Goal: Information Seeking & Learning: Understand process/instructions

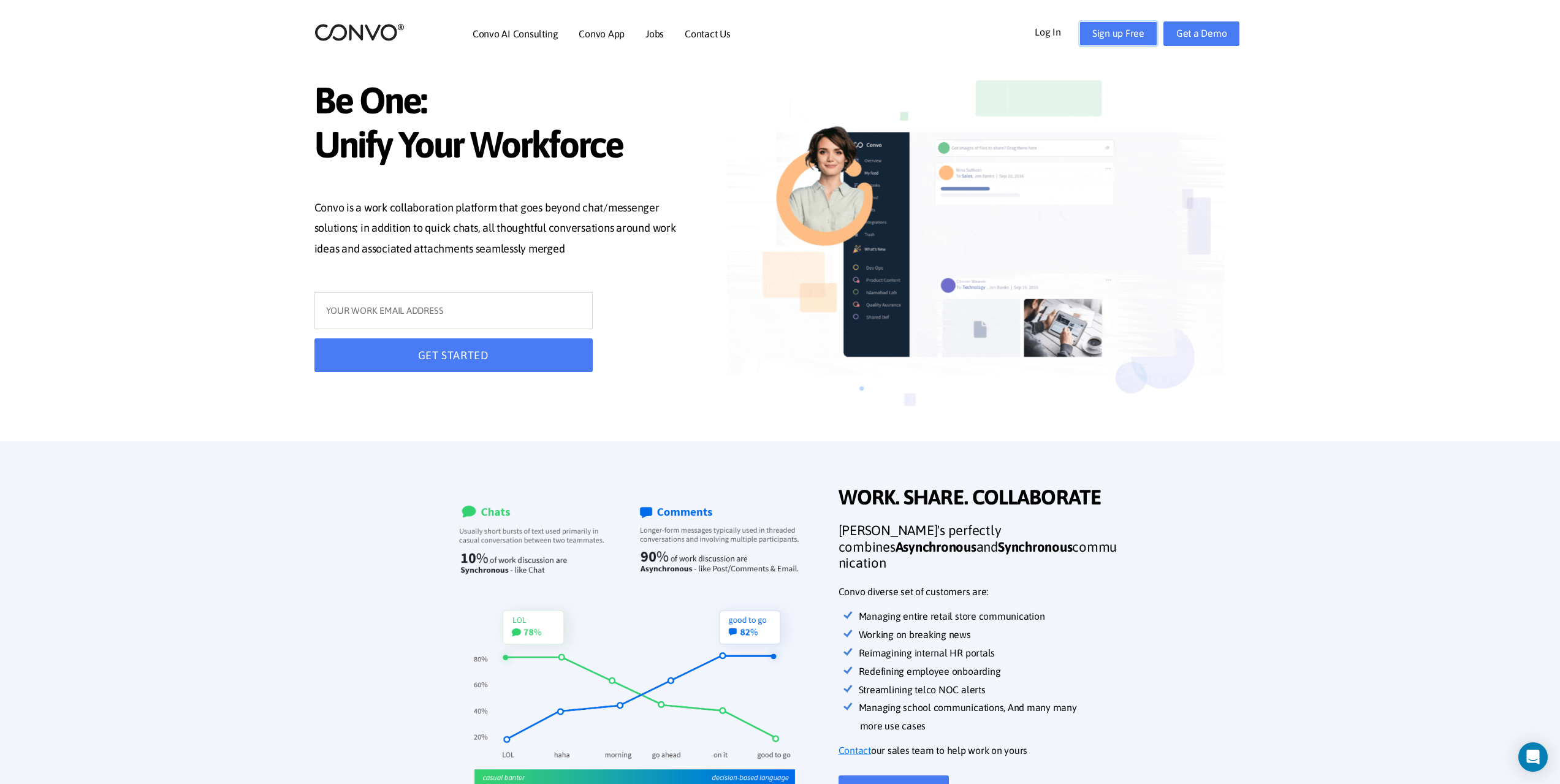
click at [1127, 33] on link "Sign up Free" at bounding box center [1119, 34] width 78 height 25
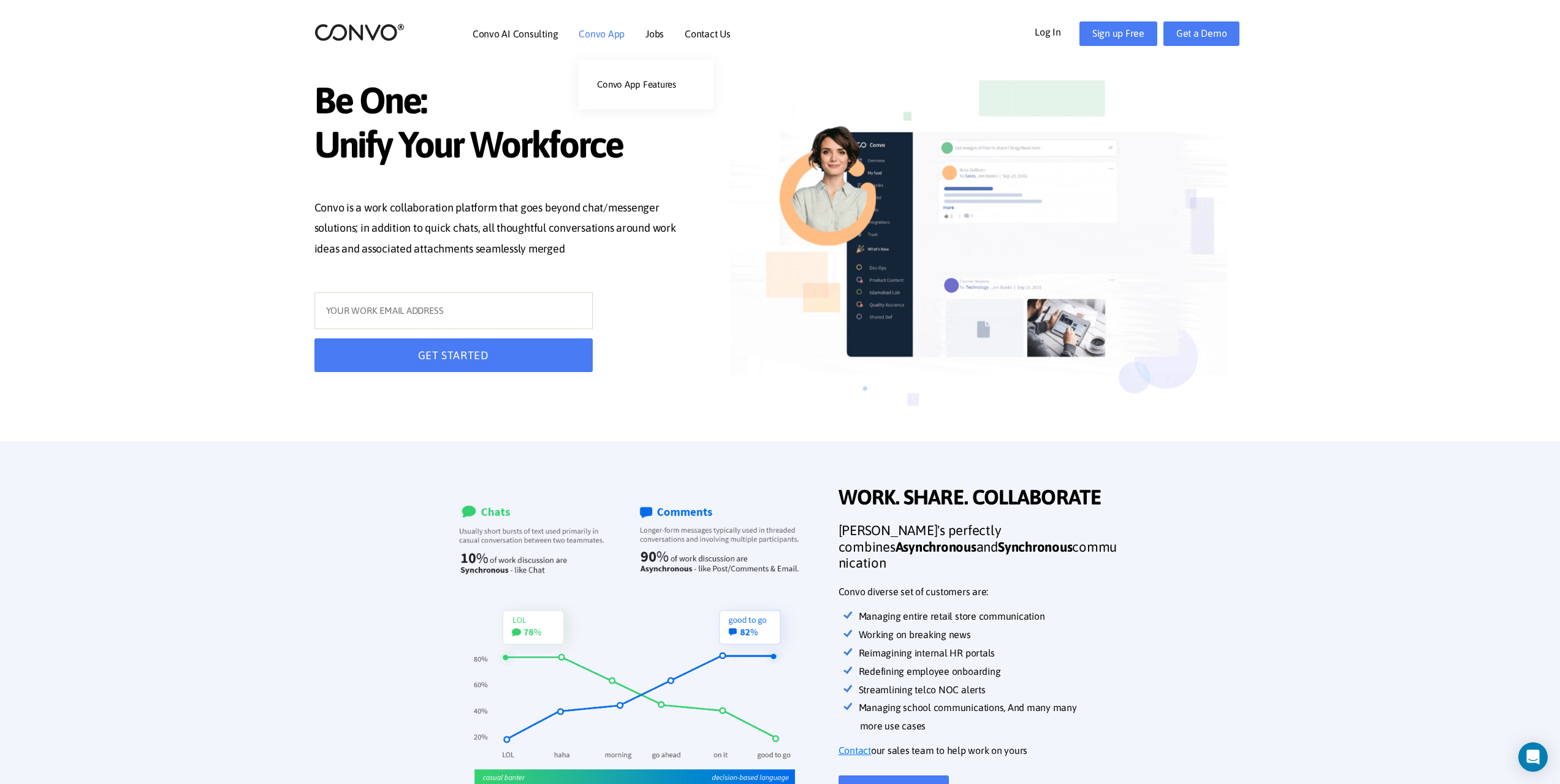
click at [608, 37] on link "Convo App" at bounding box center [602, 33] width 46 height 10
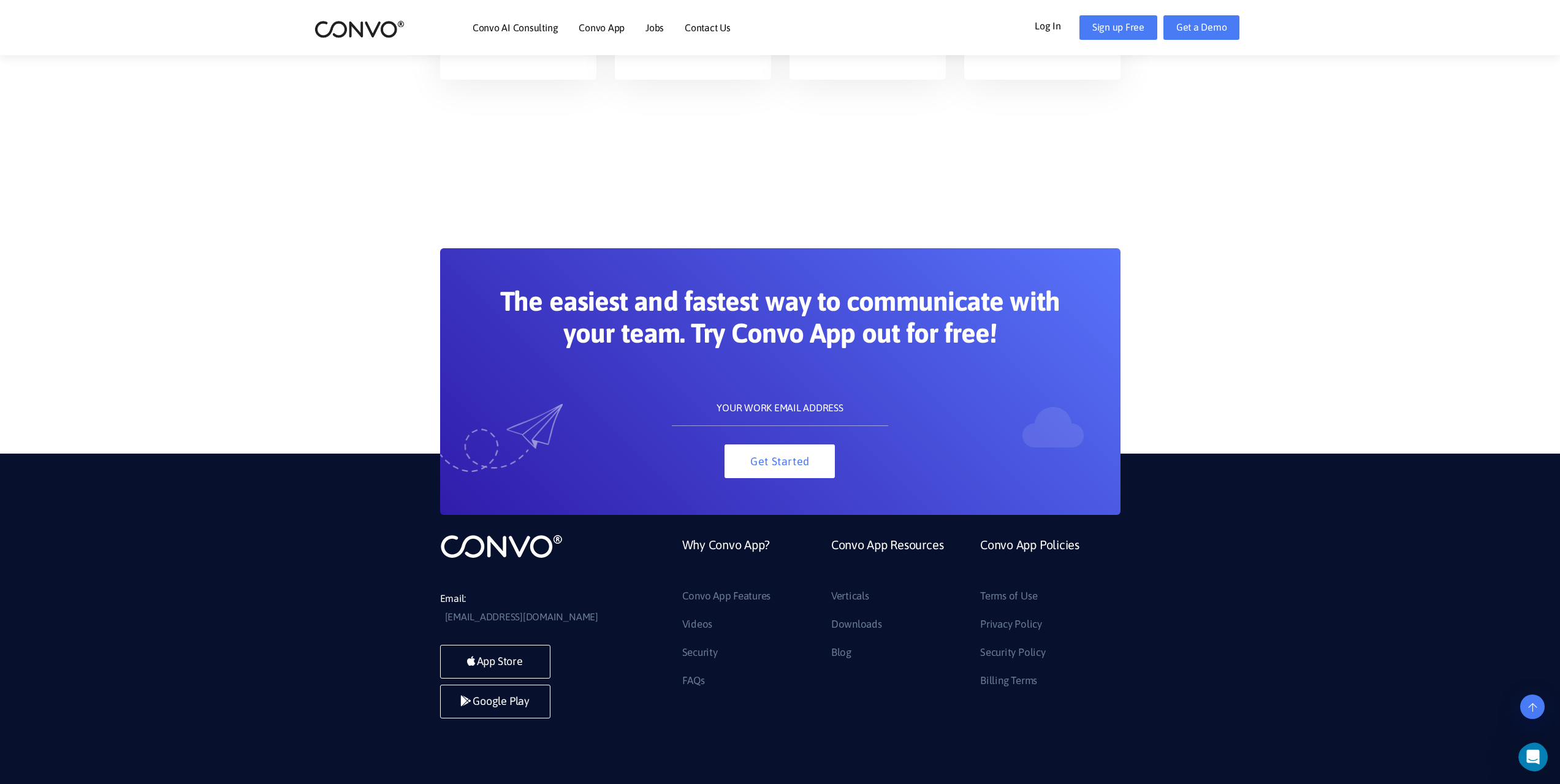
scroll to position [2432, 0]
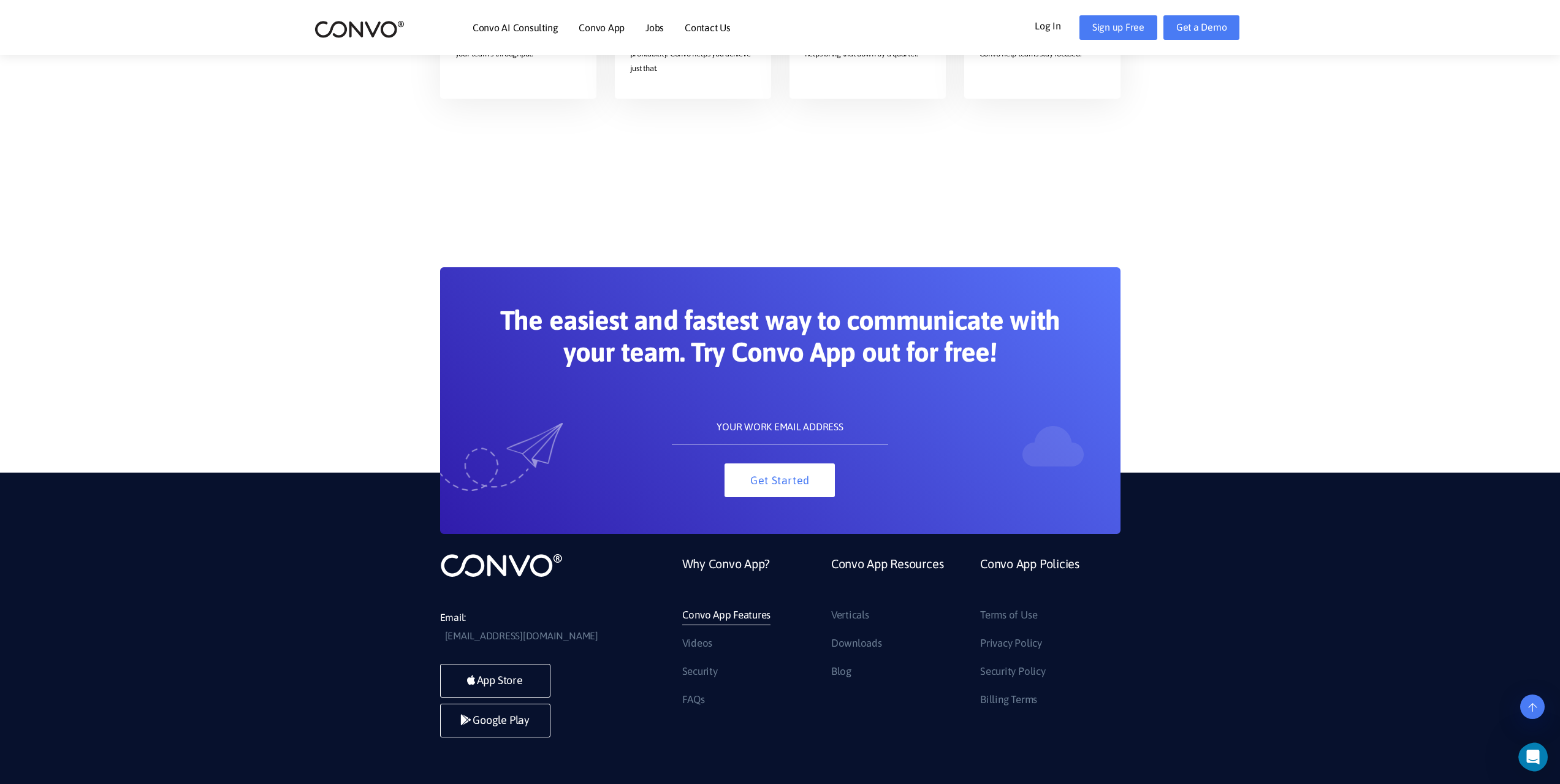
click at [741, 616] on link "Convo App Features" at bounding box center [727, 615] width 89 height 19
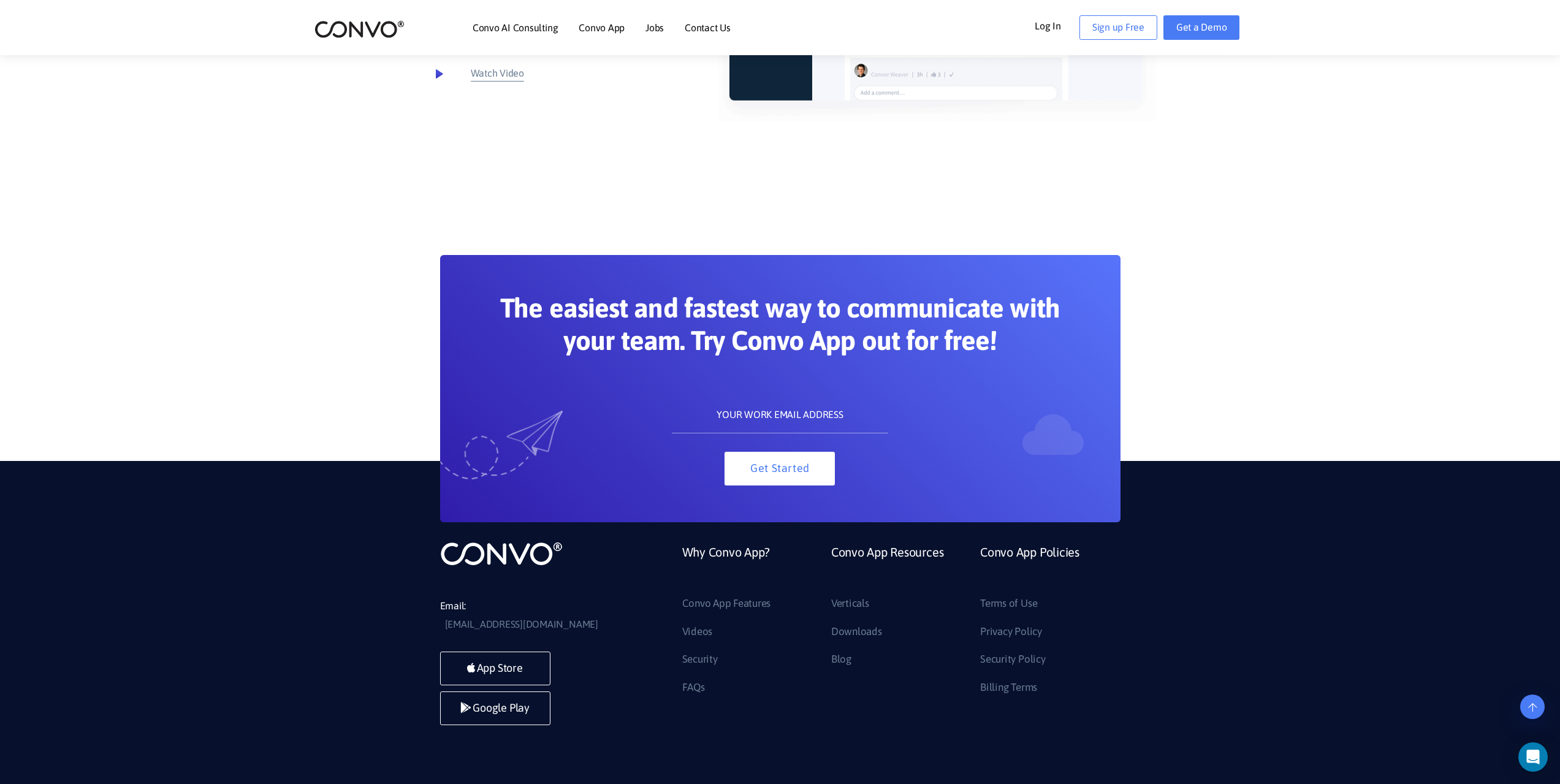
scroll to position [6538, 0]
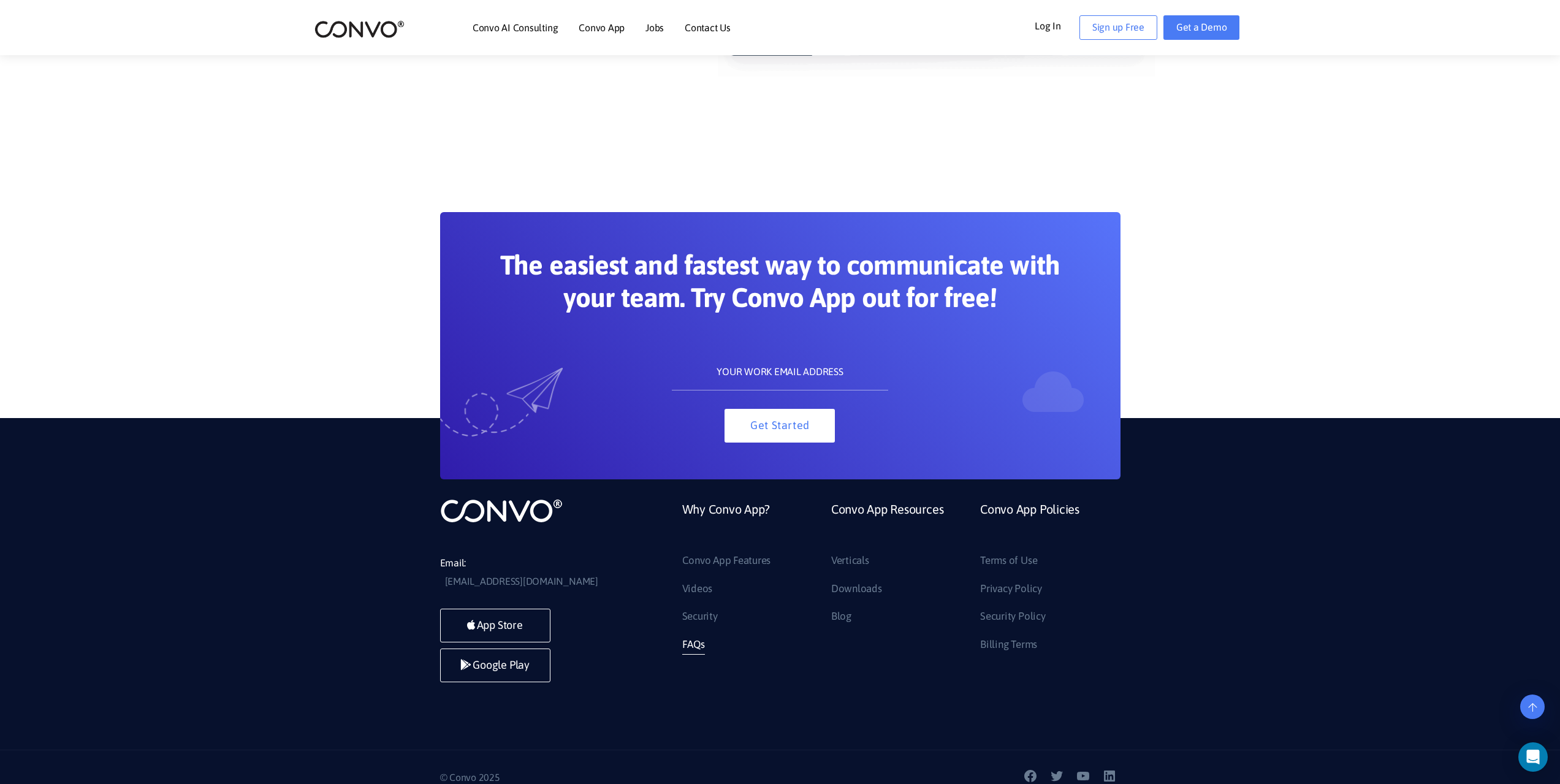
click at [702, 640] on link "FAQs" at bounding box center [693, 644] width 23 height 19
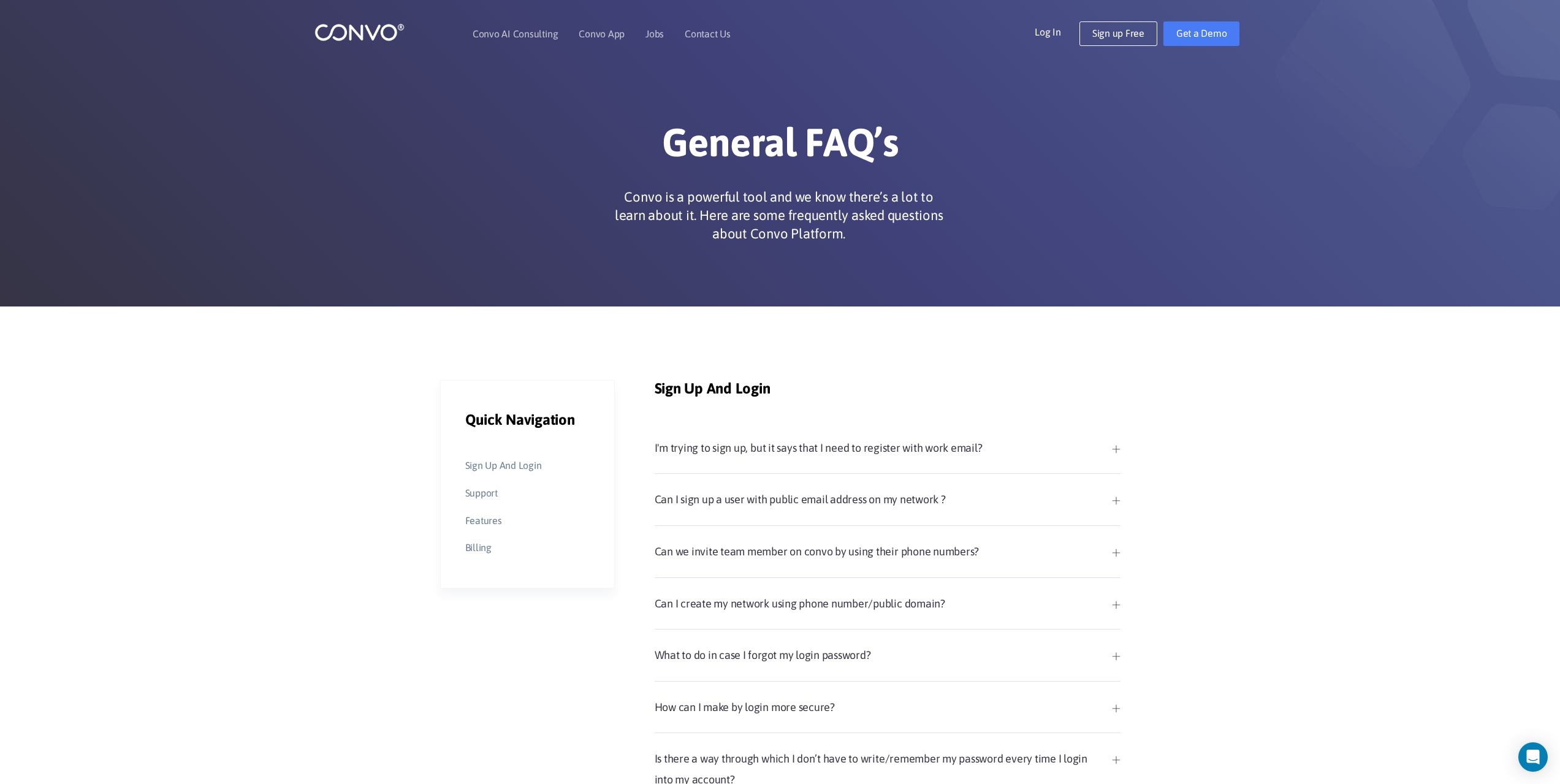
drag, startPoint x: 834, startPoint y: 435, endPoint x: 838, endPoint y: 451, distance: 16.5
click at [835, 436] on div "Sign Up And Login I'm trying to sign up, but it says that I need to register wi…" at bounding box center [887, 644] width 466 height 529
click at [839, 454] on link "I'm trying to sign up, but it says that I need to register with work email?" at bounding box center [887, 448] width 466 height 21
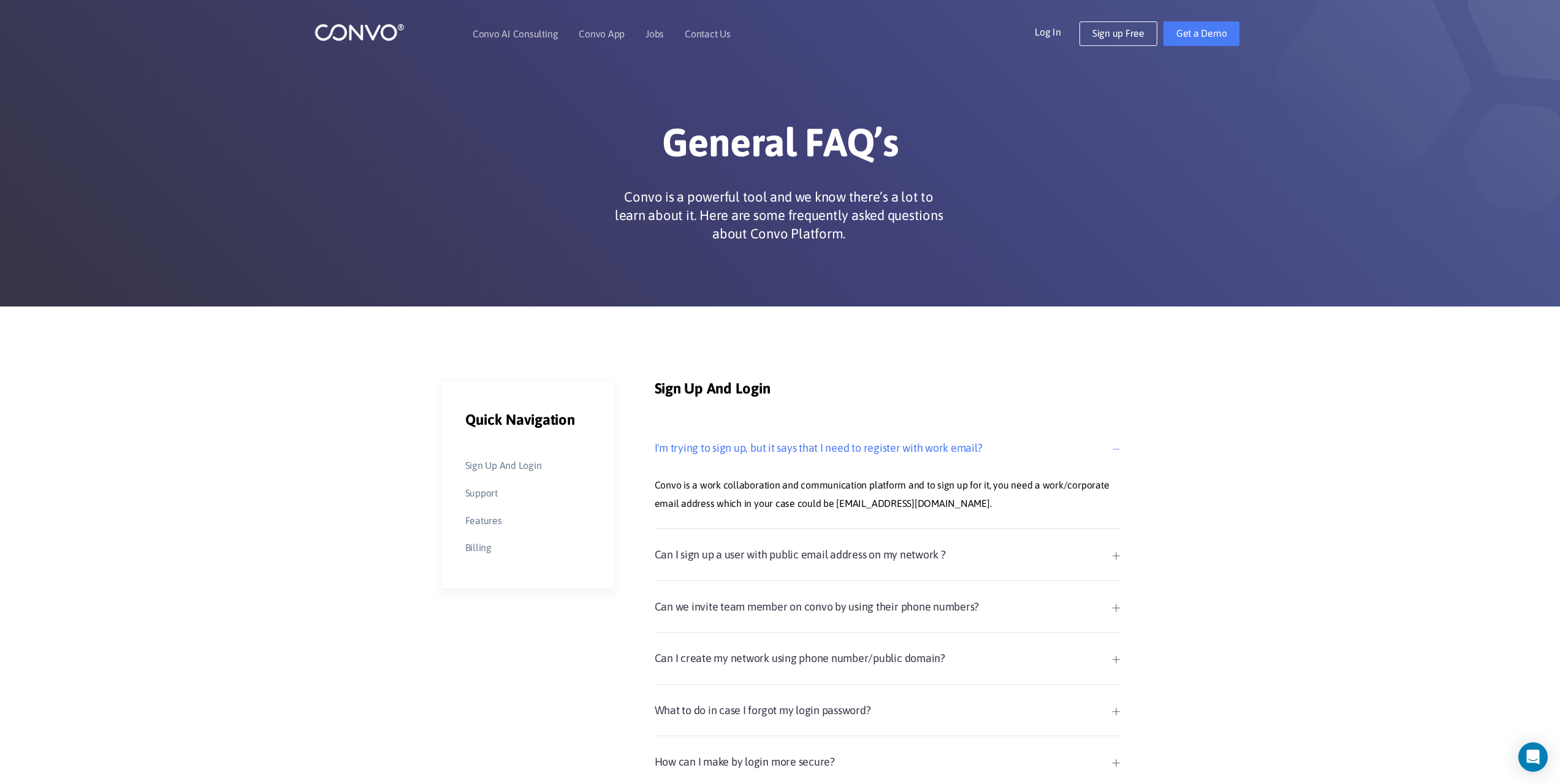
click at [875, 545] on link "Can I sign up a user with public email address on my network ?" at bounding box center [887, 554] width 466 height 21
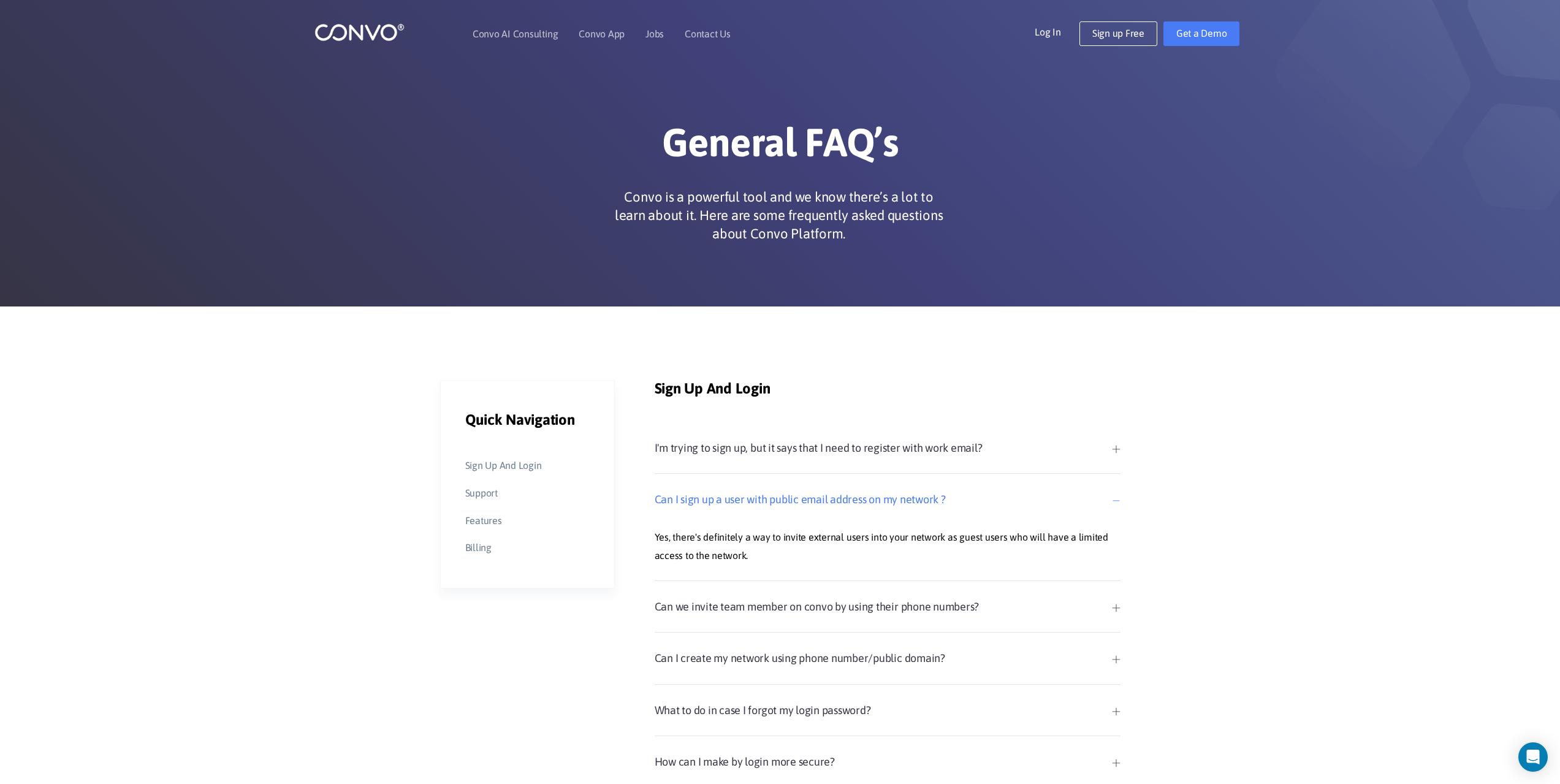
click at [879, 449] on link "I'm trying to sign up, but it says that I need to register with work email?" at bounding box center [887, 448] width 466 height 21
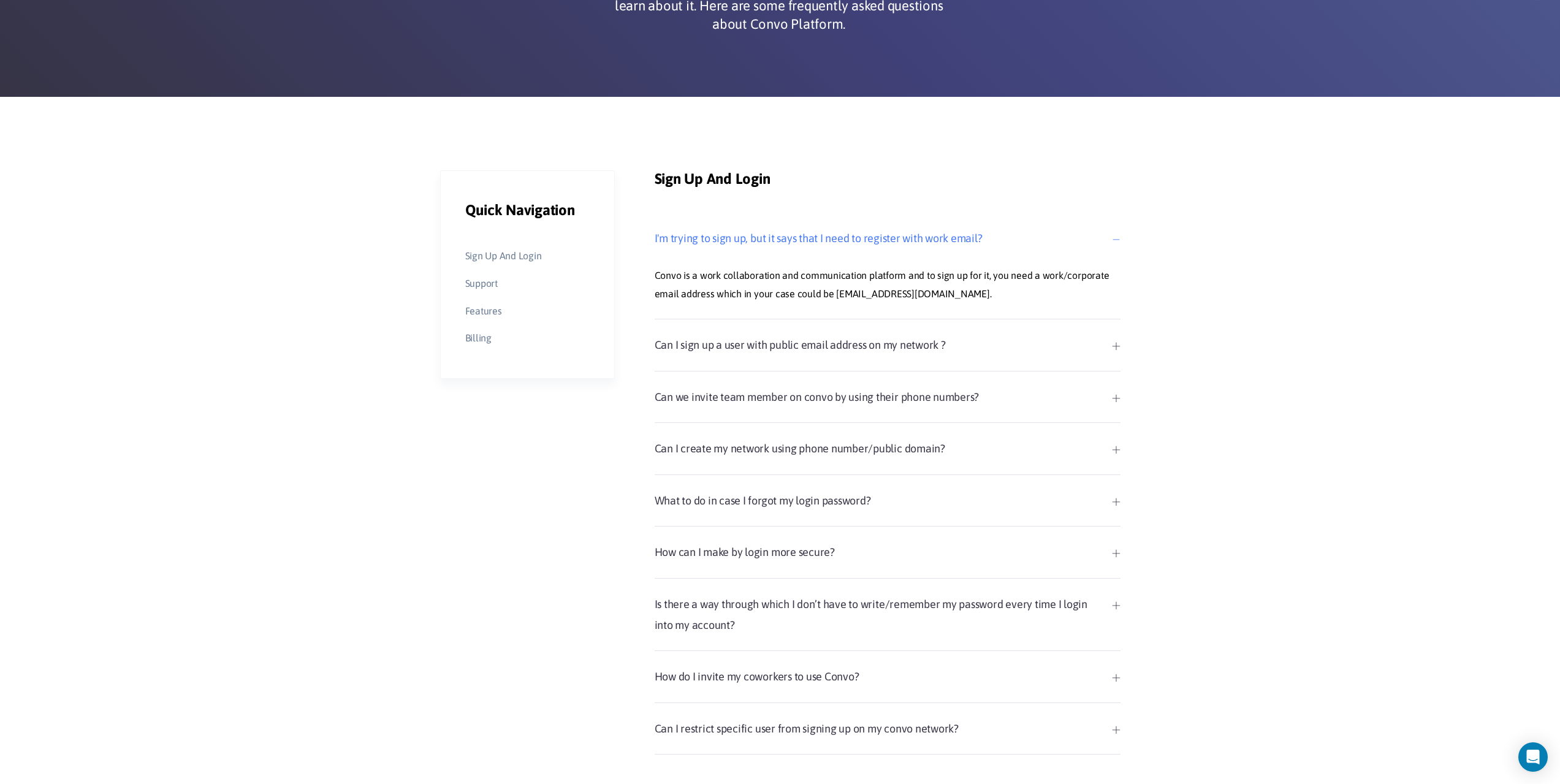
scroll to position [245, 0]
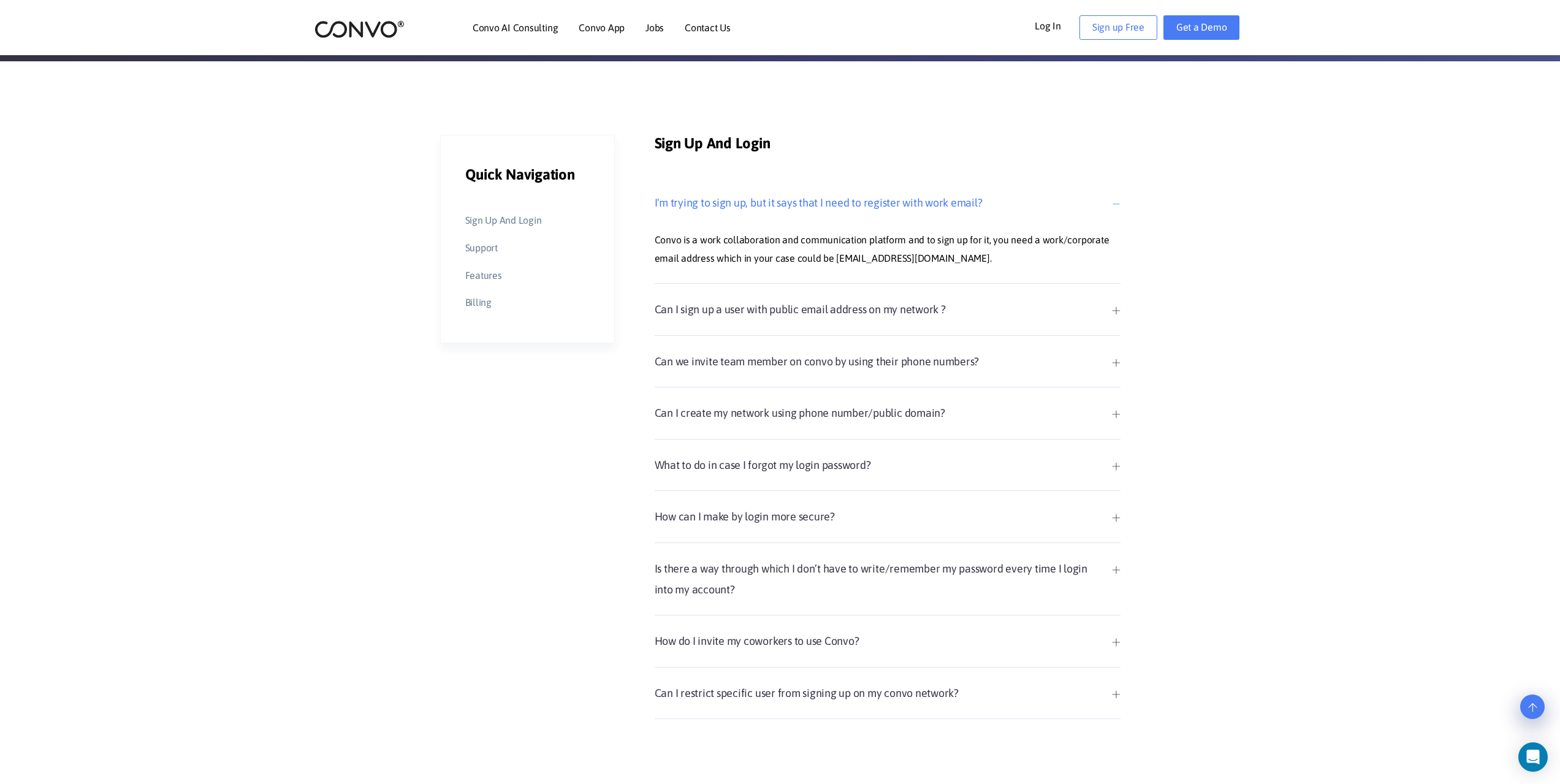
click at [904, 322] on div "Can I sign up a user with public email address on my network ? Yes, there's def…" at bounding box center [887, 317] width 466 height 37
click at [901, 325] on div "Can I sign up a user with public email address on my network ? Yes, there's def…" at bounding box center [887, 317] width 466 height 37
click at [897, 312] on link "Can I sign up a user with public email address on my network ?" at bounding box center [887, 309] width 466 height 21
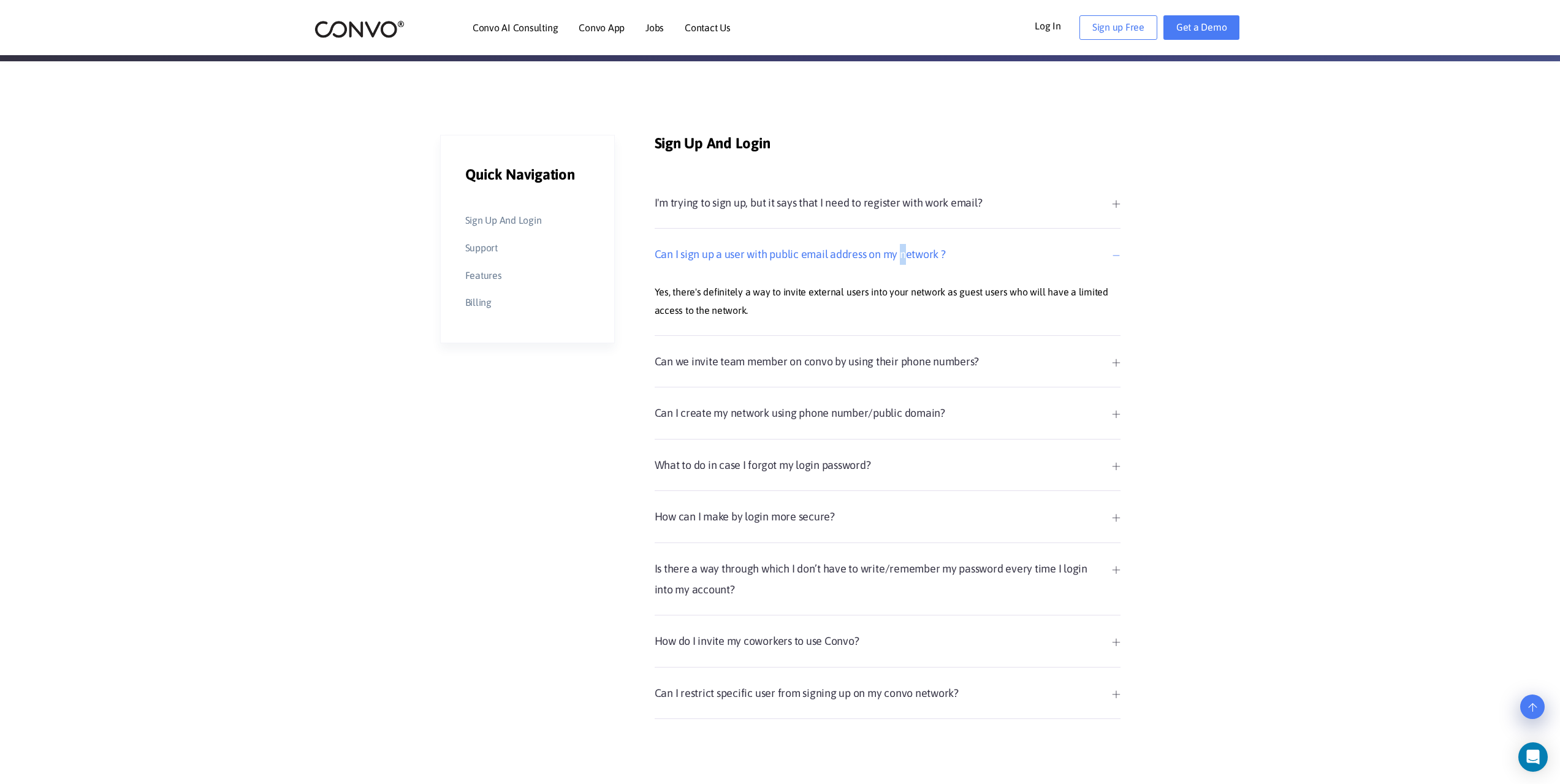
click at [904, 356] on link "Can we invite team member on convo by using their phone numbers?" at bounding box center [887, 361] width 466 height 21
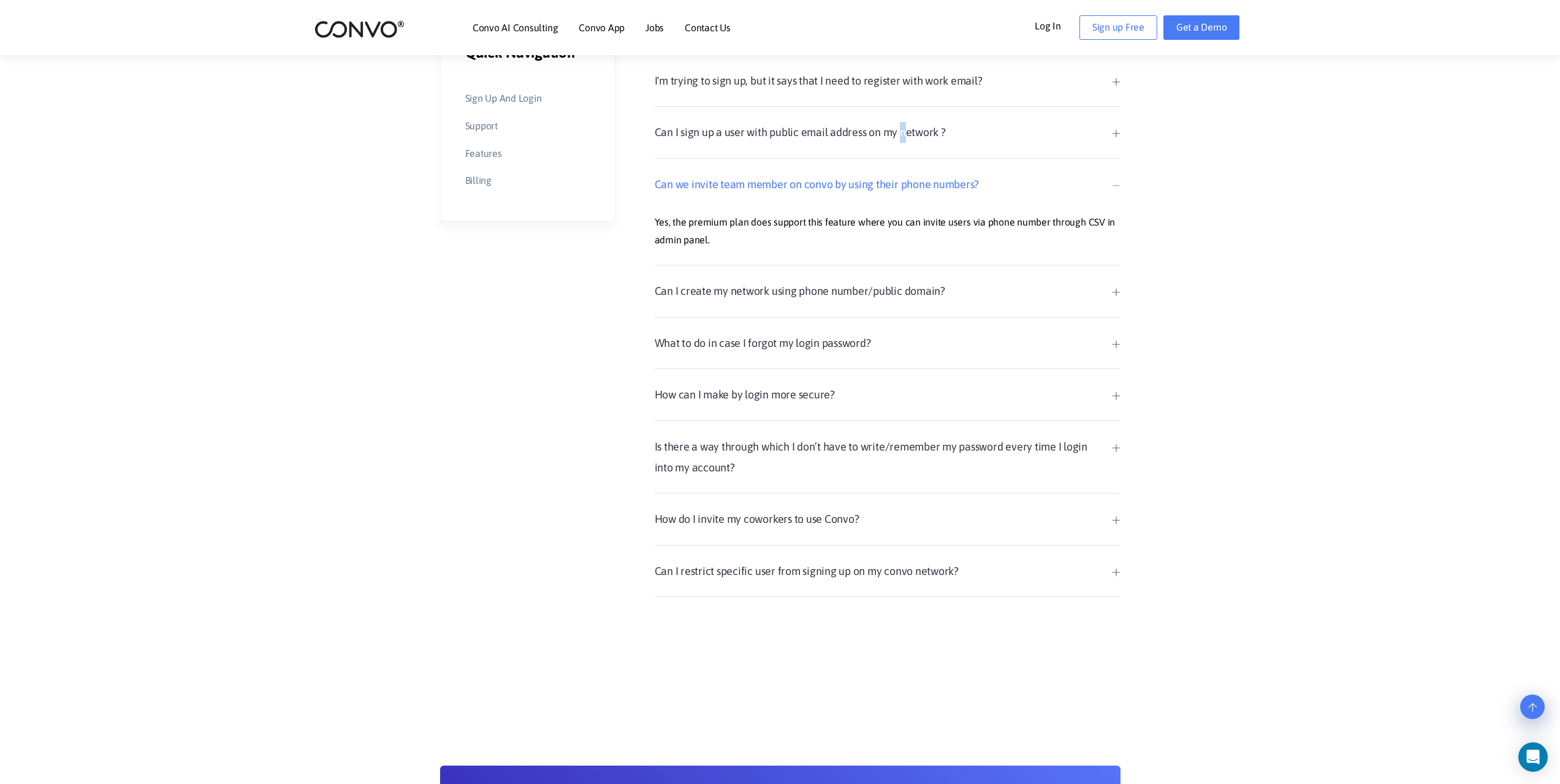
scroll to position [368, 0]
click at [811, 574] on link "Can I restrict specific user from signing up on my convo network?" at bounding box center [887, 570] width 466 height 21
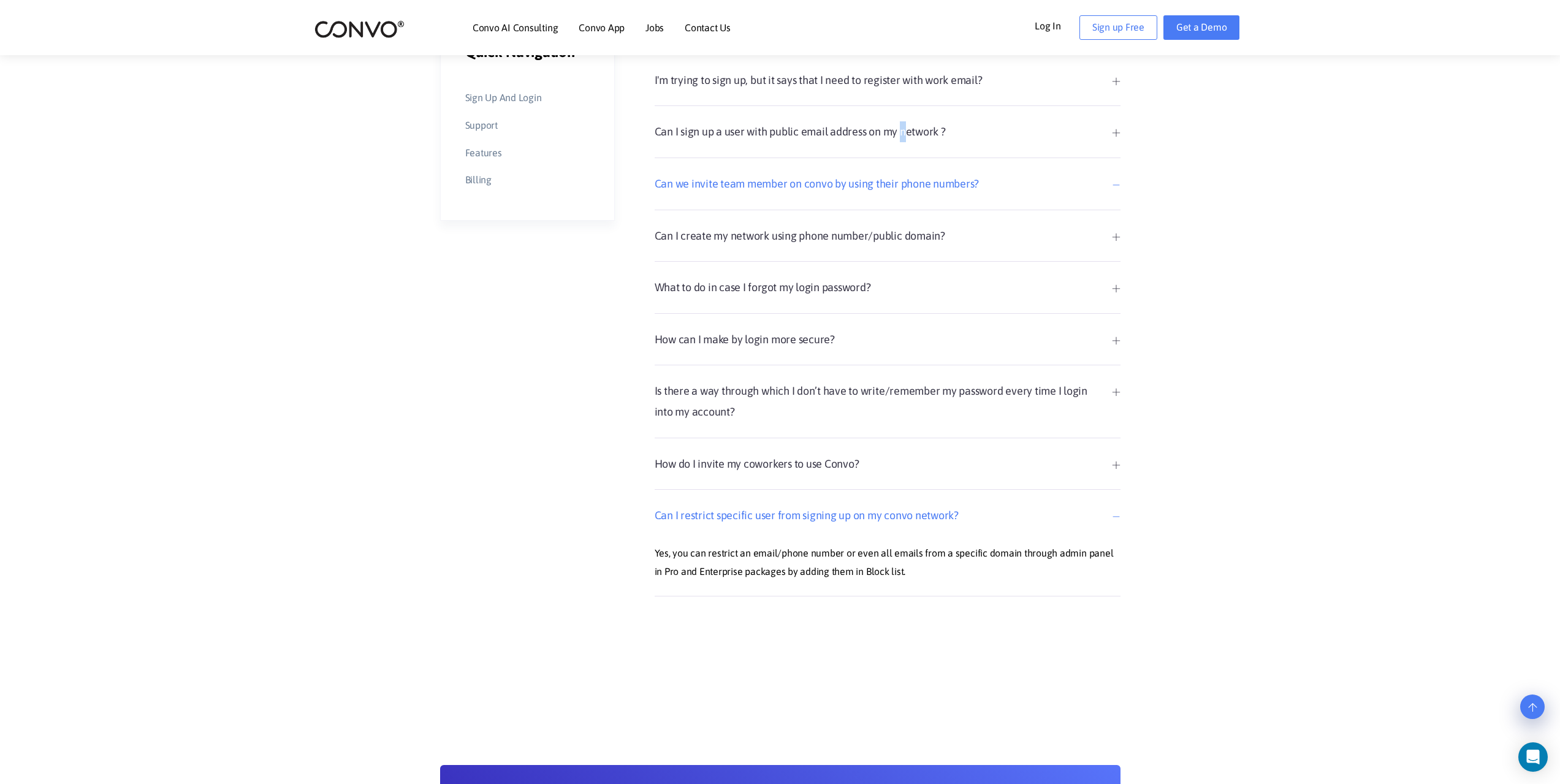
click at [811, 454] on link "How do I invite my coworkers to use Convo?" at bounding box center [887, 464] width 466 height 21
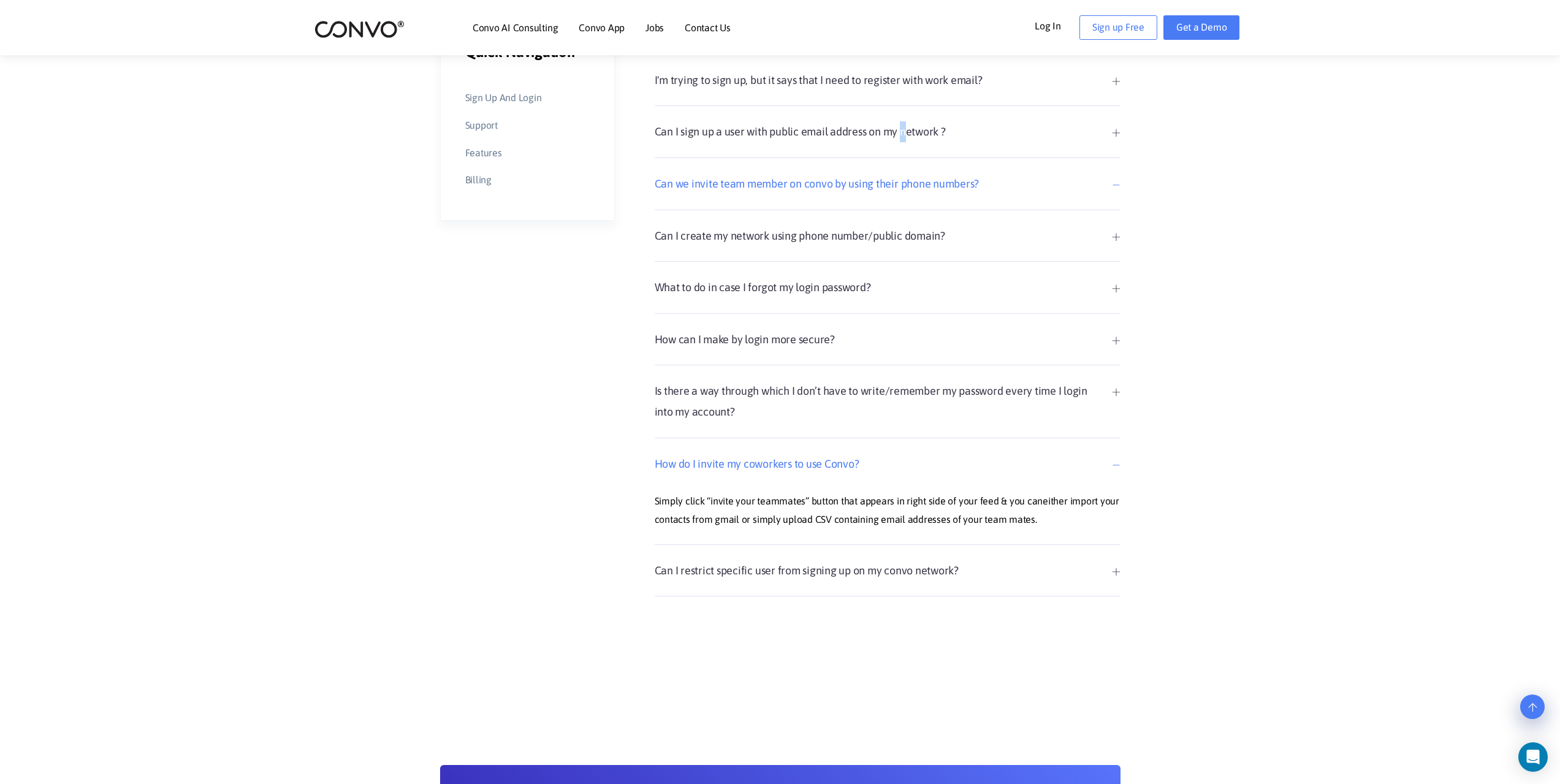
click at [796, 399] on link "Is there a way through which I don’t have to write/remember my password every t…" at bounding box center [887, 401] width 466 height 41
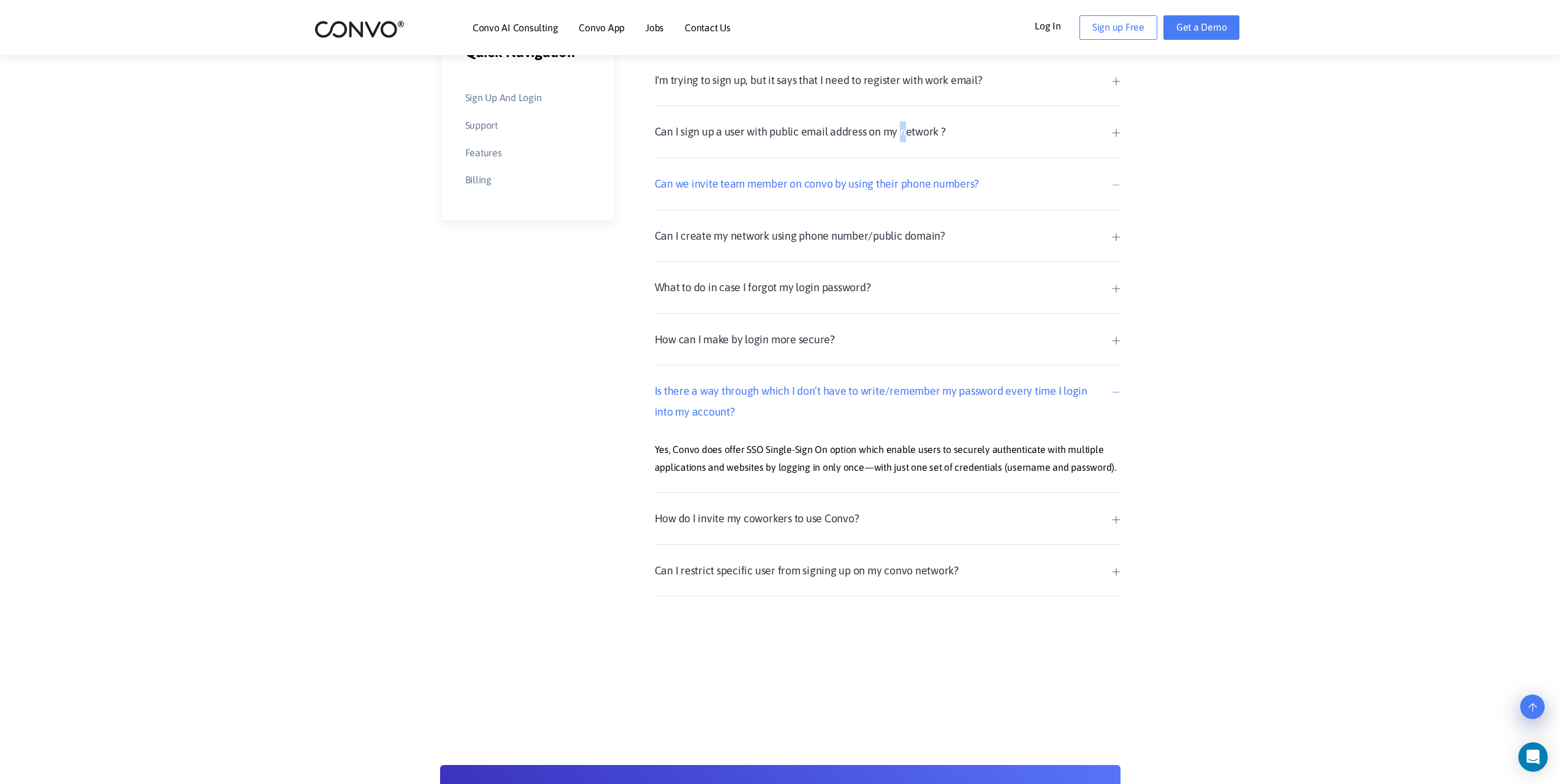
click at [799, 343] on link "How can I make by login more secure?" at bounding box center [887, 340] width 466 height 21
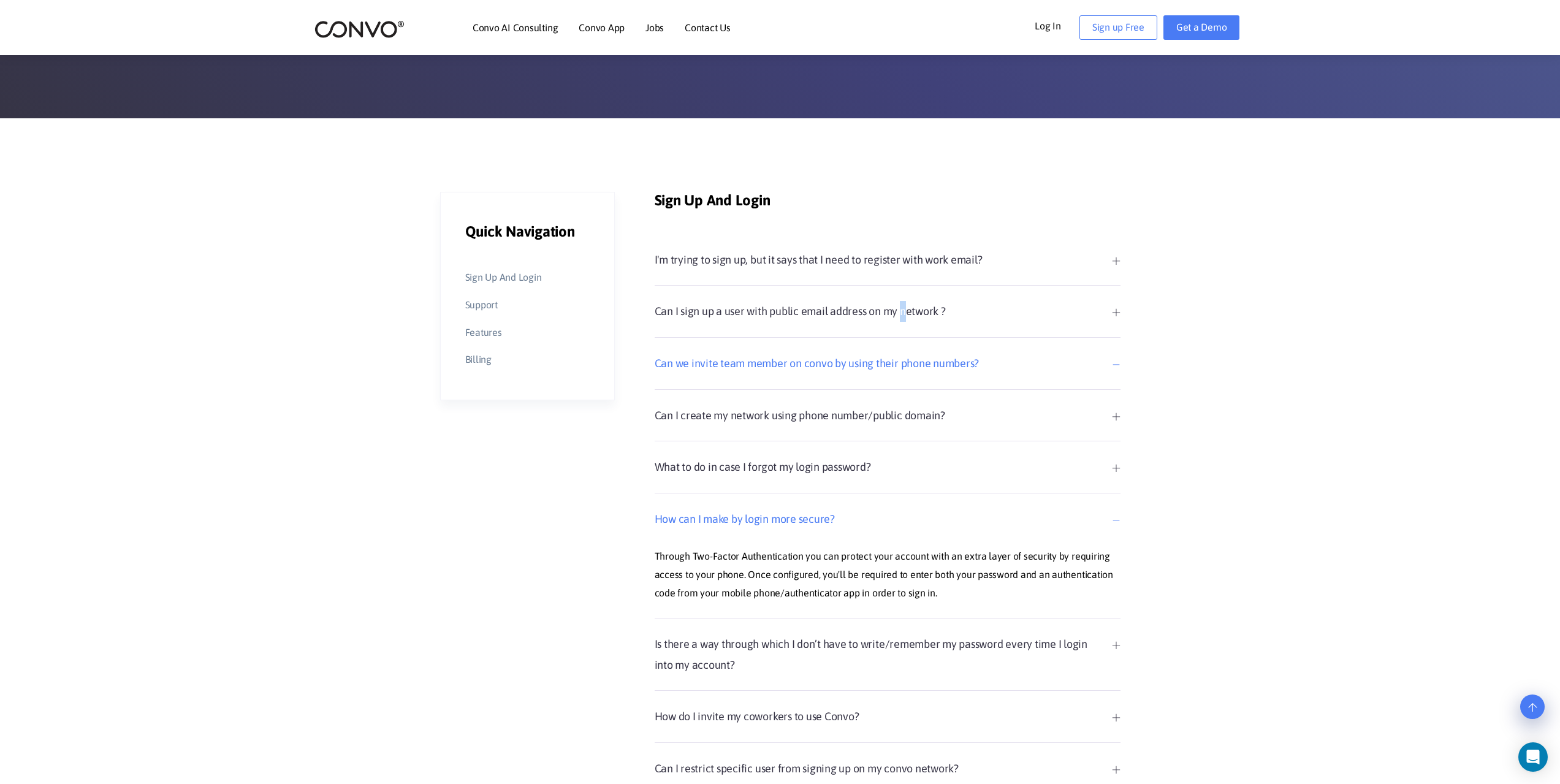
scroll to position [184, 0]
